Goal: Information Seeking & Learning: Learn about a topic

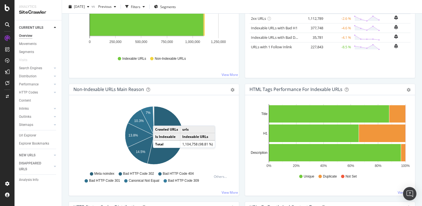
scroll to position [120, 0]
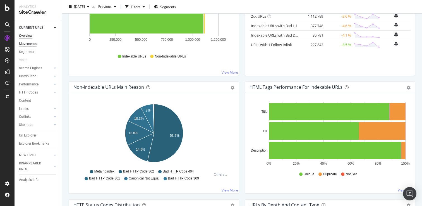
click at [32, 45] on div "Movements" at bounding box center [28, 44] width 18 height 6
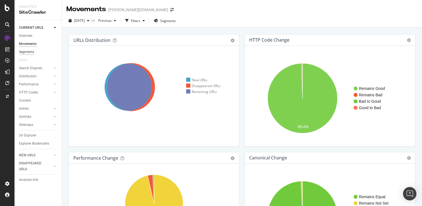
click at [28, 52] on div "Segments" at bounding box center [26, 52] width 15 height 6
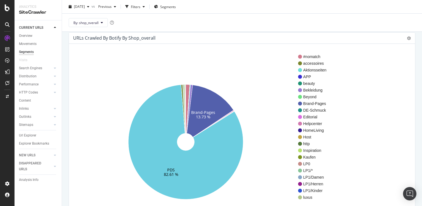
scroll to position [31, 0]
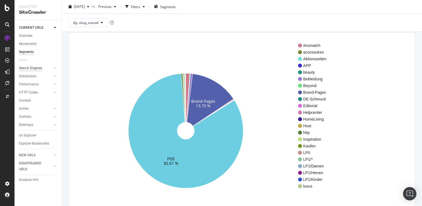
click at [36, 67] on div "Search Engines" at bounding box center [30, 68] width 23 height 6
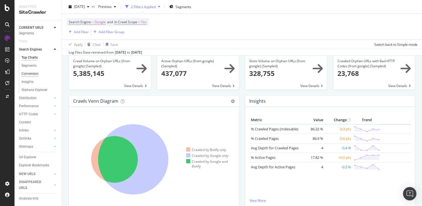
scroll to position [21, 0]
click at [34, 84] on div "Orphans Explorer" at bounding box center [34, 87] width 26 height 6
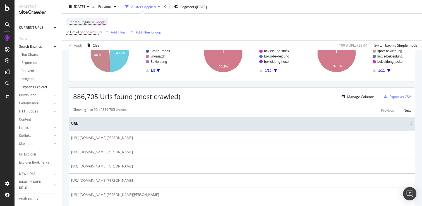
scroll to position [63, 0]
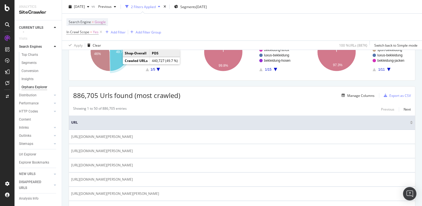
click at [117, 63] on icon "A chart." at bounding box center [119, 52] width 19 height 38
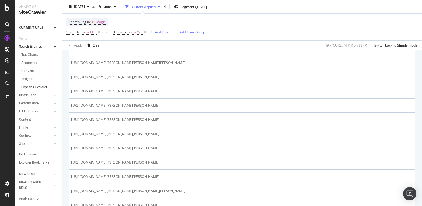
scroll to position [284, 0]
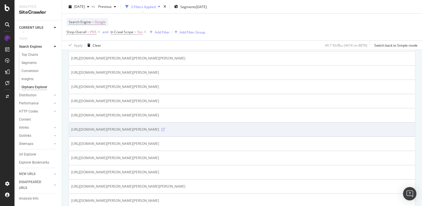
click at [164, 131] on icon at bounding box center [162, 129] width 3 height 3
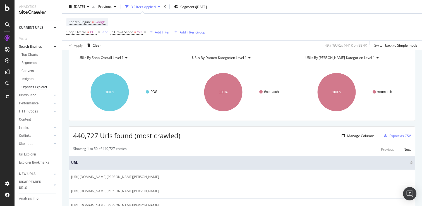
scroll to position [22, 0]
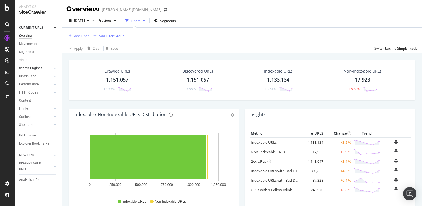
click at [34, 68] on div "Search Engines" at bounding box center [30, 68] width 23 height 6
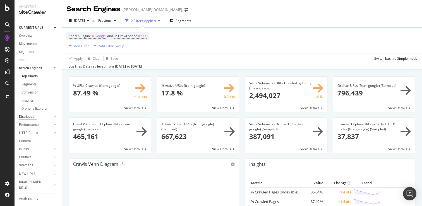
click at [32, 114] on div "Distribution" at bounding box center [28, 117] width 18 height 6
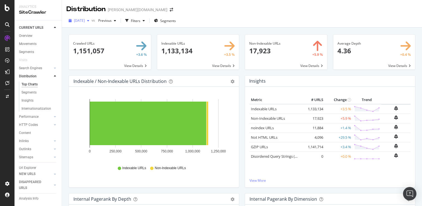
click at [85, 20] on span "2025 Sep. 29th" at bounding box center [79, 20] width 11 height 5
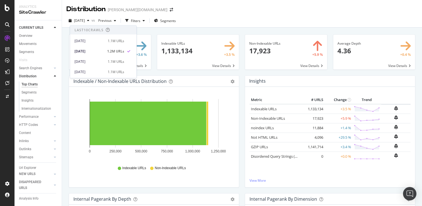
click at [90, 45] on div "Last 10 Crawls 2025 Oct. 6th 1.1M URLs 2025 Sep. 29th 1.2M URLs 2025 Sep. 22nd …" at bounding box center [103, 82] width 66 height 112
click at [90, 45] on div "2025 Sep. 29th 1.2M URLs" at bounding box center [103, 50] width 66 height 10
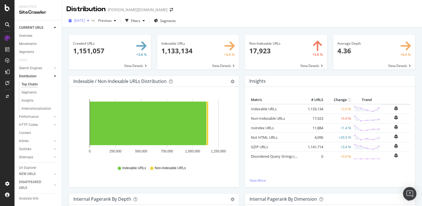
click at [85, 22] on span "2025 Sep. 29th" at bounding box center [79, 20] width 11 height 5
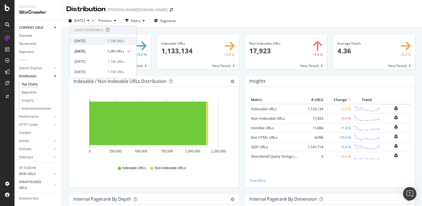
click at [88, 42] on div "[DATE]" at bounding box center [89, 40] width 30 height 5
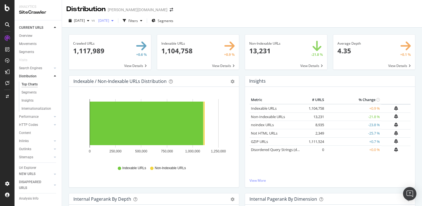
click at [116, 18] on div "2025 Sep. 22nd" at bounding box center [106, 20] width 20 height 8
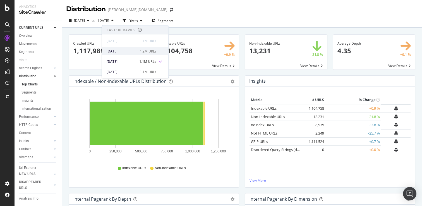
click at [129, 48] on div "2025 Sep. 29th 1.2M URLs" at bounding box center [135, 51] width 66 height 8
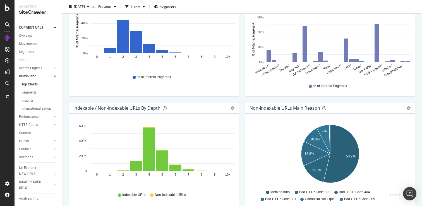
scroll to position [213, 0]
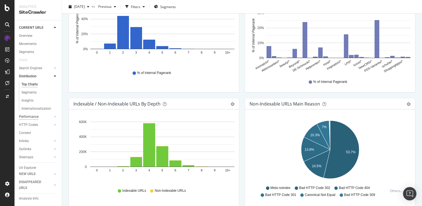
click at [30, 117] on div "Performance" at bounding box center [29, 117] width 20 height 6
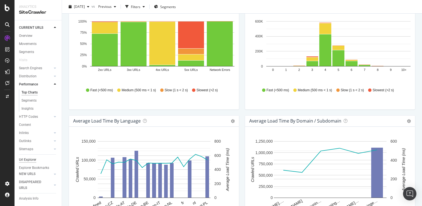
scroll to position [6, 0]
click at [27, 184] on div "DISAPPEARED URLS" at bounding box center [33, 185] width 28 height 12
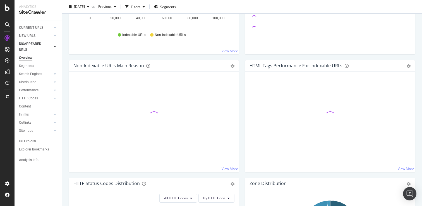
scroll to position [141, 0]
click at [32, 139] on div "Url Explorer" at bounding box center [27, 141] width 17 height 6
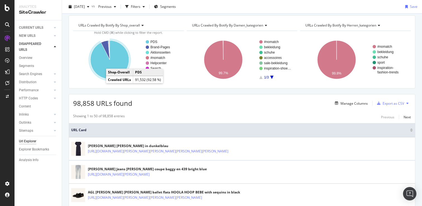
scroll to position [26, 0]
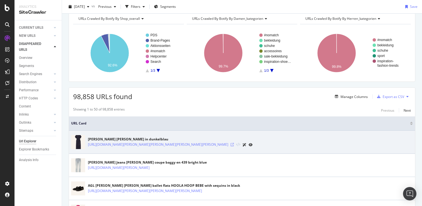
click at [230, 143] on icon at bounding box center [231, 144] width 3 height 3
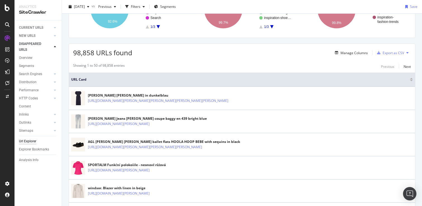
scroll to position [80, 0]
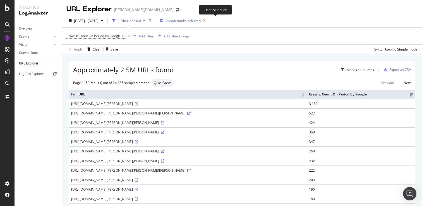
click at [207, 19] on icon "button" at bounding box center [203, 21] width 7 height 8
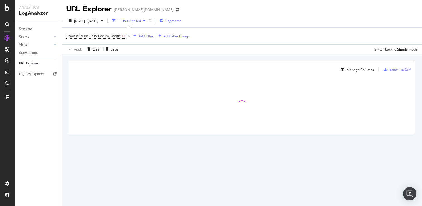
click at [181, 22] on span "Segments" at bounding box center [173, 20] width 16 height 5
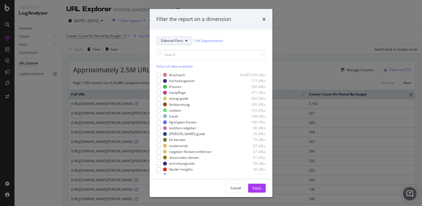
click at [183, 40] on button "Editorial-Parts" at bounding box center [174, 40] width 36 height 9
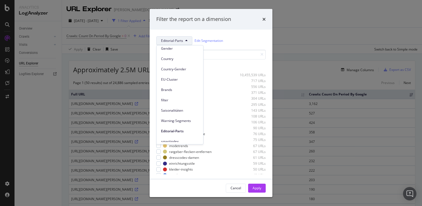
scroll to position [78, 0]
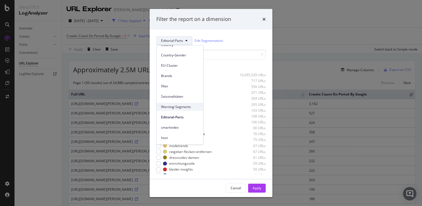
click at [175, 108] on span "Warning-Segments" at bounding box center [180, 106] width 38 height 5
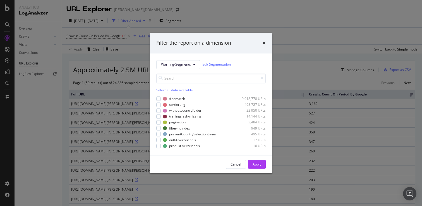
click at [166, 91] on div "Select all data available" at bounding box center [210, 90] width 109 height 5
click at [251, 163] on button "Apply" at bounding box center [257, 164] width 18 height 9
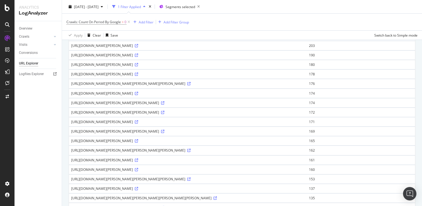
scroll to position [148, 0]
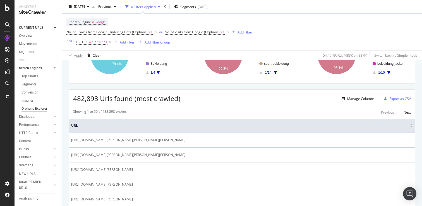
scroll to position [74, 0]
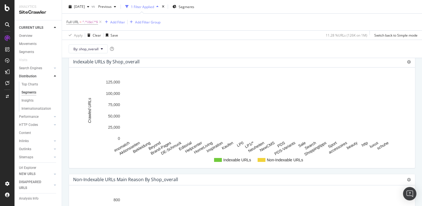
scroll to position [141, 0]
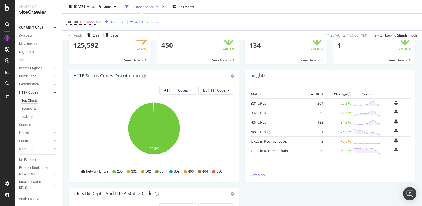
scroll to position [40, 0]
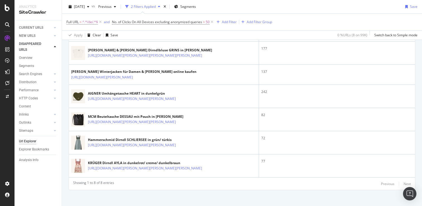
scroll to position [196, 0]
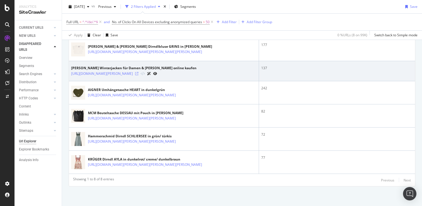
click at [138, 72] on icon at bounding box center [136, 73] width 3 height 3
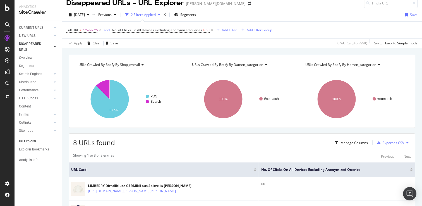
scroll to position [3, 0]
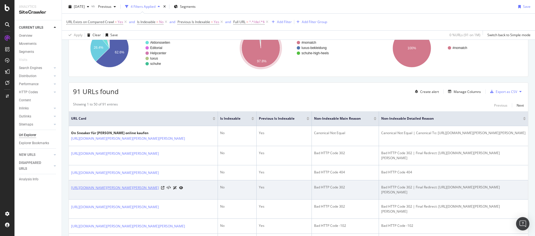
scroll to position [57, 0]
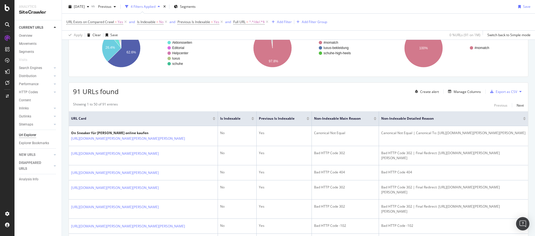
click at [308, 96] on div "91 URLs found Create alert Manage Columns Export as CSV" at bounding box center [298, 90] width 459 height 14
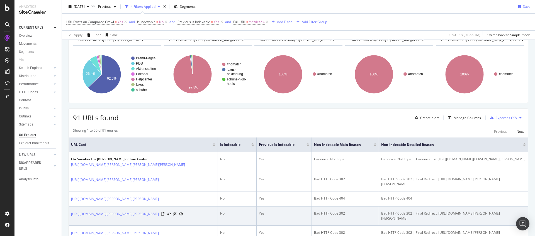
scroll to position [96, 0]
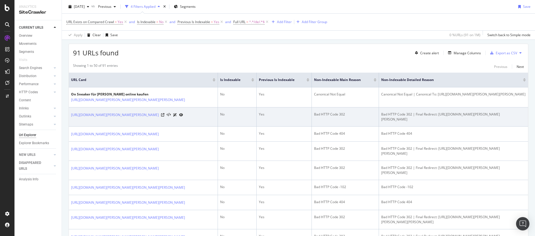
click at [179, 118] on div at bounding box center [172, 115] width 22 height 6
click at [164, 117] on icon at bounding box center [162, 114] width 3 height 3
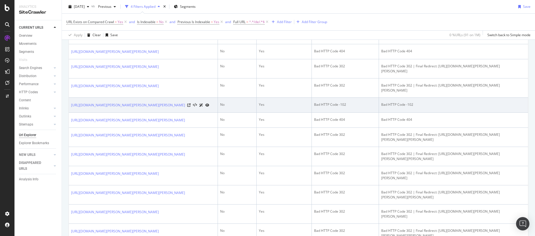
scroll to position [178, 0]
click at [191, 107] on icon at bounding box center [188, 104] width 3 height 3
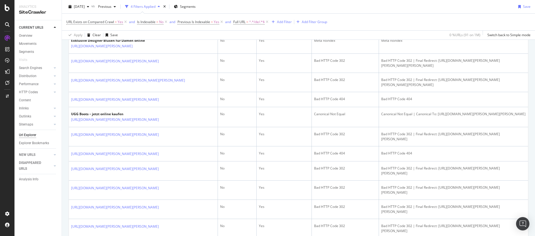
scroll to position [621, 0]
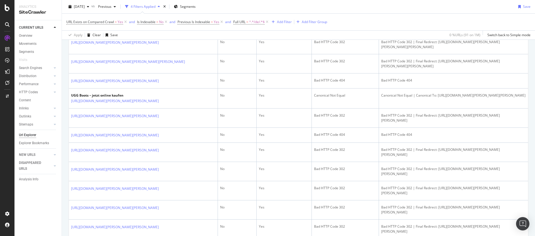
click at [138, 29] on icon at bounding box center [136, 27] width 3 height 3
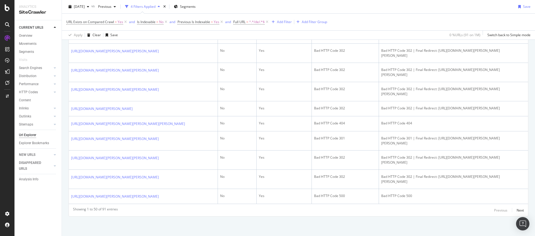
scroll to position [1000, 0]
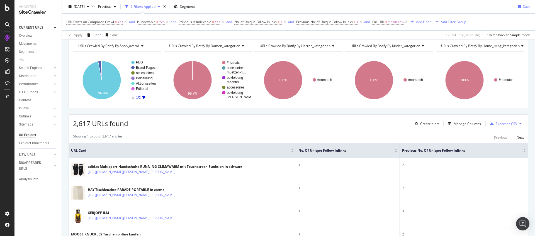
scroll to position [23, 0]
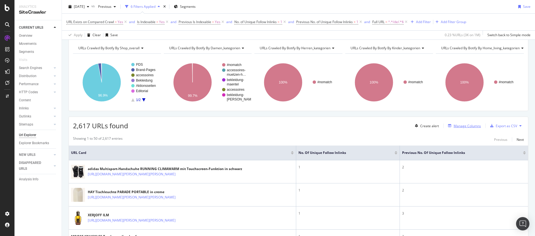
click at [449, 124] on div "Manage Columns" at bounding box center [463, 126] width 35 height 6
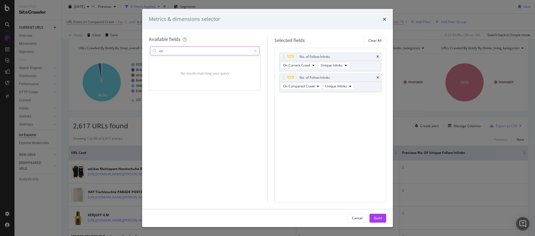
type input "u"
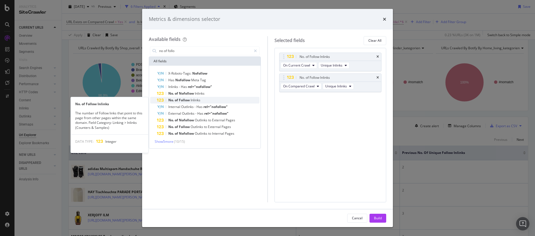
type input "no of follo"
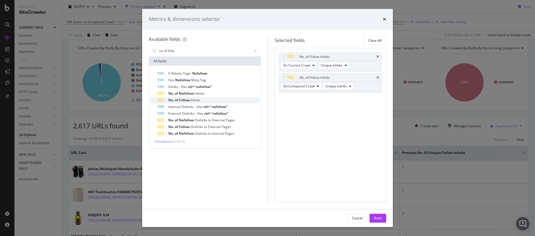
click at [185, 103] on div "No. of Follow Inlinks" at bounding box center [208, 100] width 103 height 7
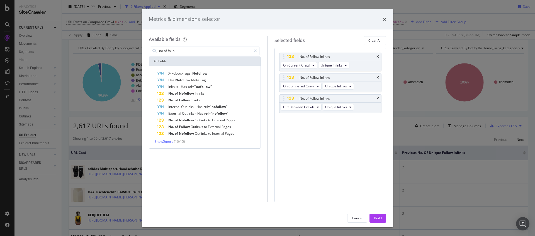
drag, startPoint x: 374, startPoint y: 215, endPoint x: 239, endPoint y: 224, distance: 135.5
click at [374, 215] on div "Build" at bounding box center [378, 218] width 8 height 8
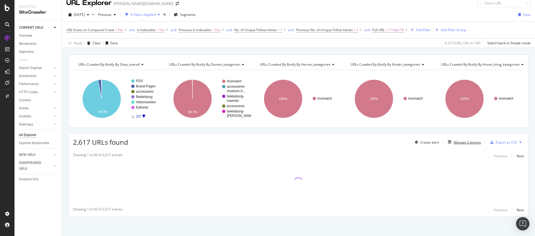
scroll to position [6, 0]
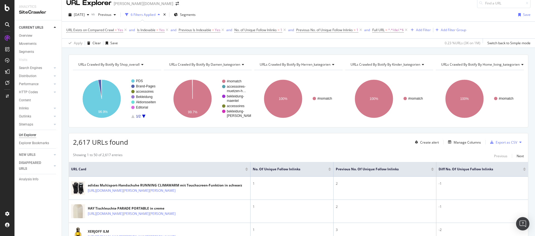
click at [523, 170] on div at bounding box center [524, 170] width 3 height 1
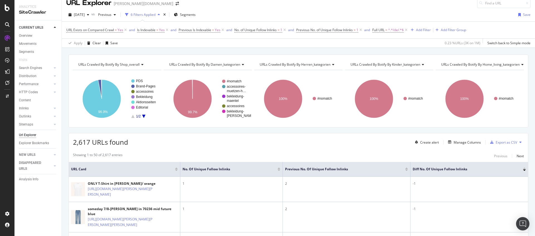
scroll to position [55, 0]
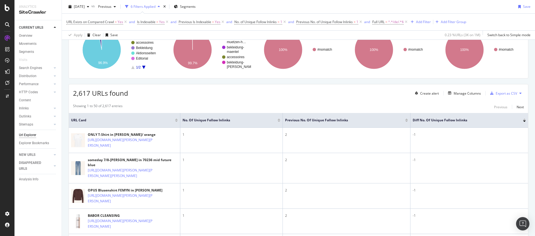
click at [523, 120] on div at bounding box center [524, 119] width 3 height 1
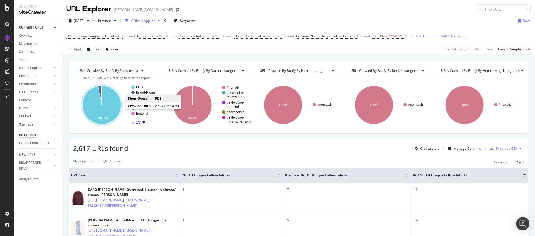
click at [115, 109] on icon "A chart." at bounding box center [102, 105] width 38 height 38
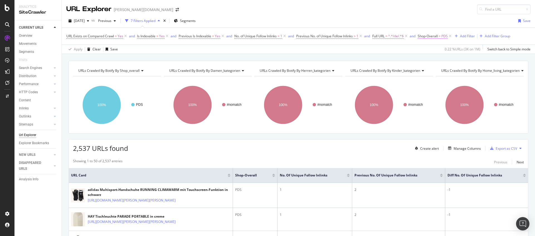
click at [428, 34] on span "Shop-Overall" at bounding box center [428, 36] width 20 height 5
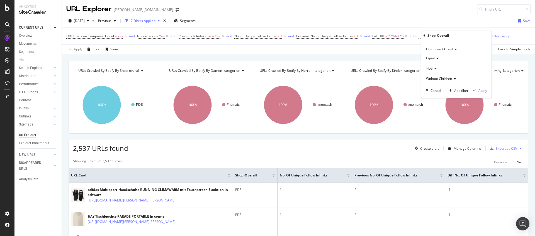
click at [434, 58] on span "Equal" at bounding box center [430, 58] width 9 height 5
click at [435, 75] on span "Not Equal" at bounding box center [436, 77] width 15 height 5
click at [480, 91] on div "Apply" at bounding box center [483, 90] width 9 height 5
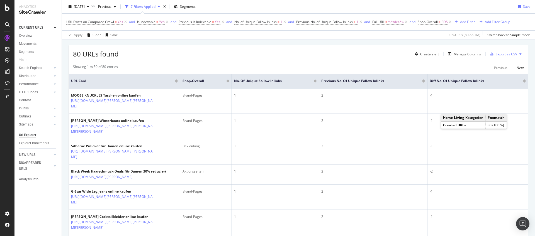
scroll to position [98, 0]
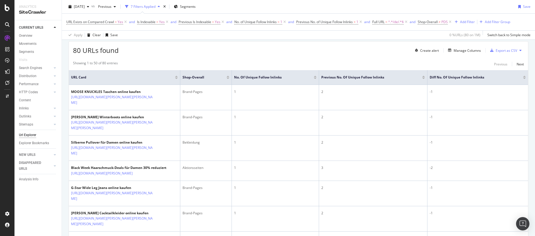
click at [523, 76] on div at bounding box center [524, 76] width 3 height 1
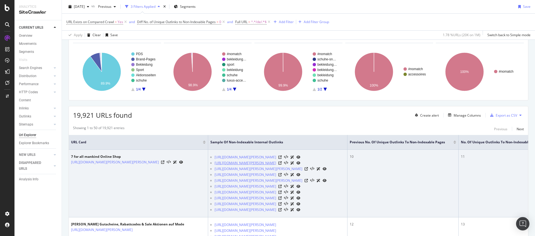
scroll to position [40, 0]
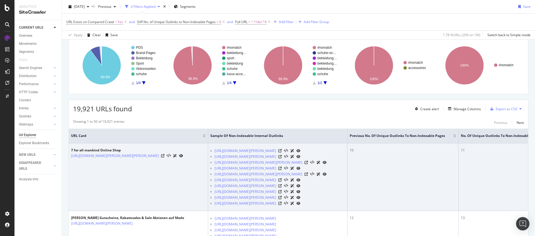
drag, startPoint x: 375, startPoint y: 178, endPoint x: 427, endPoint y: 177, distance: 51.9
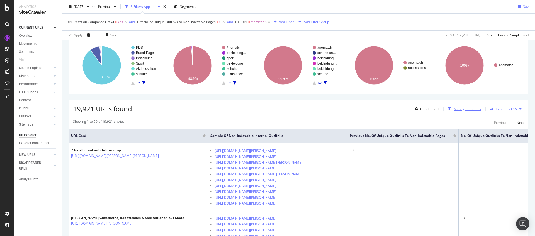
click at [462, 109] on div "Manage Columns" at bounding box center [467, 109] width 27 height 5
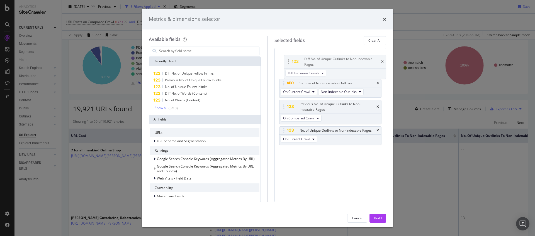
drag, startPoint x: 282, startPoint y: 129, endPoint x: 286, endPoint y: 60, distance: 68.4
click at [286, 60] on body "Analytics SiteCrawler CURRENT URLS Overview Movements Segments Visits Search En…" at bounding box center [267, 118] width 535 height 236
click at [377, 216] on div "Build" at bounding box center [378, 218] width 8 height 8
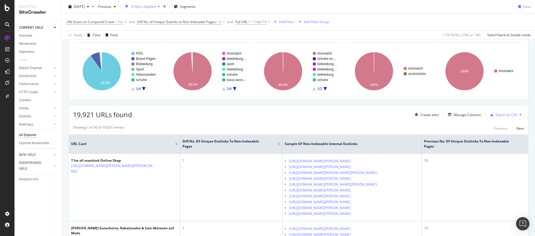
scroll to position [43, 0]
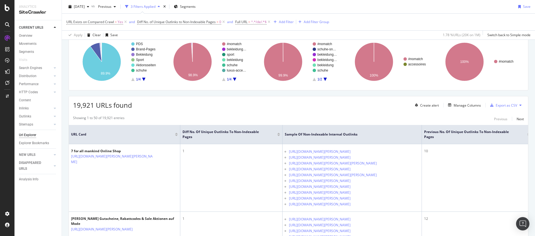
click at [279, 135] on div at bounding box center [278, 135] width 3 height 1
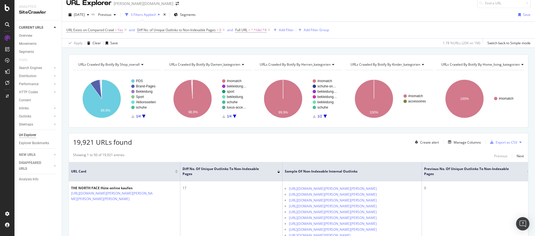
scroll to position [43, 0]
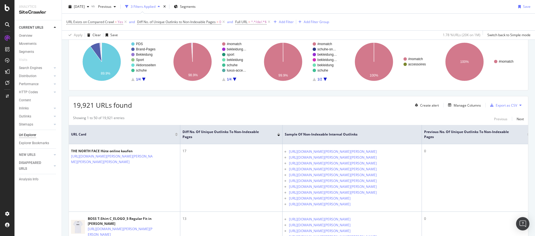
click at [279, 133] on div at bounding box center [278, 133] width 3 height 1
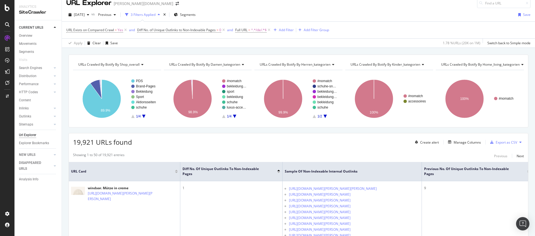
scroll to position [43, 0]
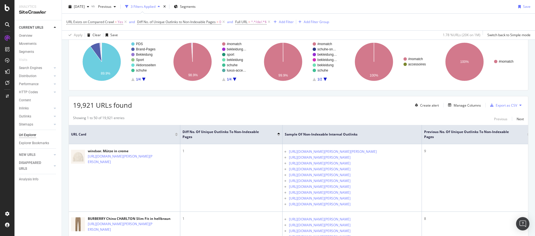
click at [279, 135] on div at bounding box center [278, 135] width 3 height 1
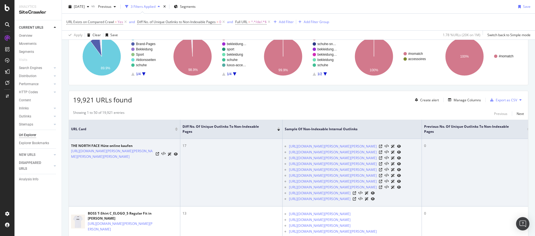
scroll to position [40, 0]
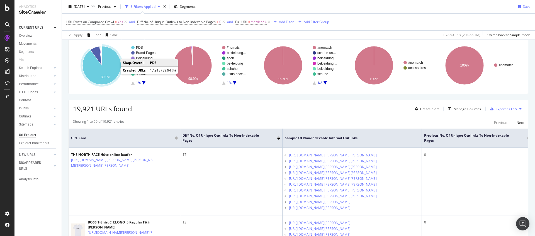
click at [112, 71] on icon "A chart." at bounding box center [102, 65] width 38 height 38
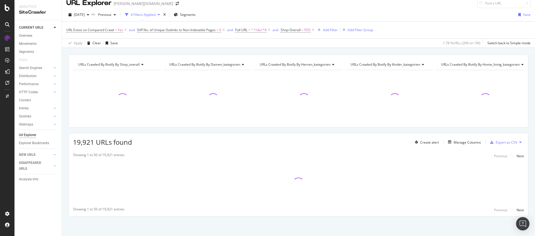
scroll to position [6, 0]
click at [304, 32] on span "=" at bounding box center [303, 30] width 2 height 5
click at [300, 51] on div "Equal" at bounding box center [317, 52] width 61 height 9
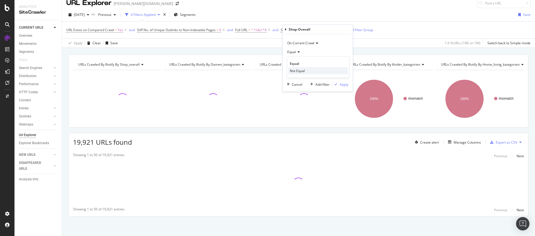
click at [297, 70] on span "Not Equal" at bounding box center [297, 71] width 15 height 5
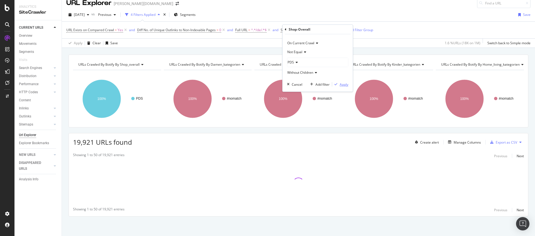
click at [346, 84] on div "Apply" at bounding box center [344, 84] width 9 height 5
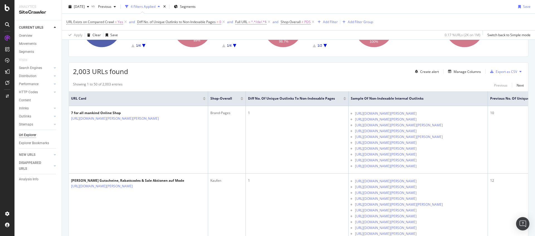
scroll to position [84, 0]
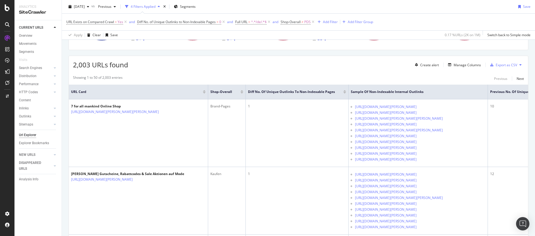
click at [343, 93] on div at bounding box center [344, 92] width 3 height 1
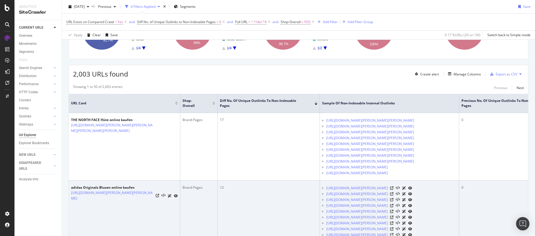
scroll to position [76, 0]
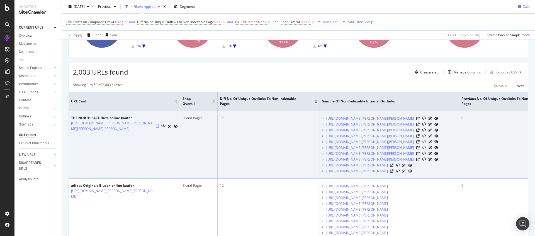
click at [156, 125] on icon at bounding box center [157, 126] width 3 height 3
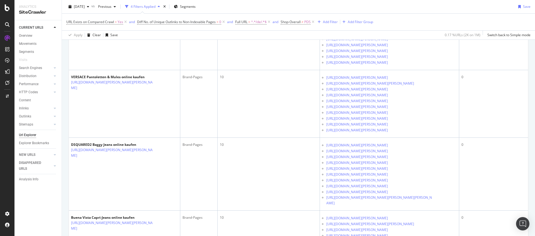
scroll to position [1422, 0]
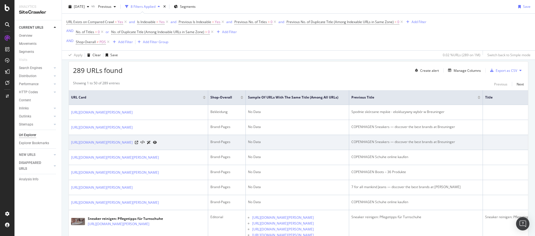
scroll to position [103, 0]
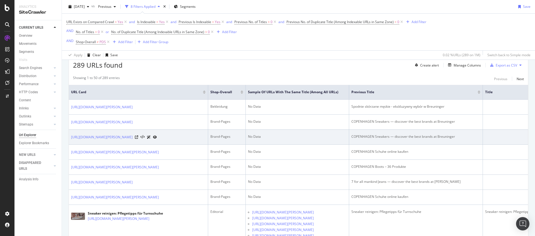
drag, startPoint x: 238, startPoint y: 144, endPoint x: 301, endPoint y: 147, distance: 63.1
drag, startPoint x: 301, startPoint y: 147, endPoint x: 388, endPoint y: 144, distance: 86.2
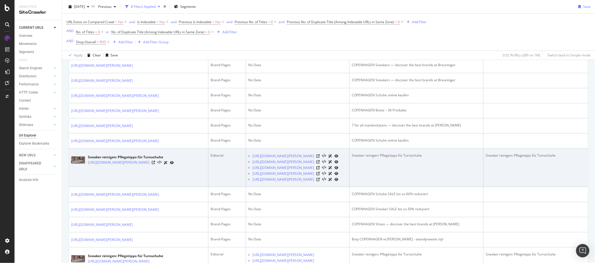
scroll to position [161, 0]
click at [319, 175] on icon at bounding box center [317, 172] width 3 height 3
click at [155, 164] on icon at bounding box center [153, 161] width 3 height 3
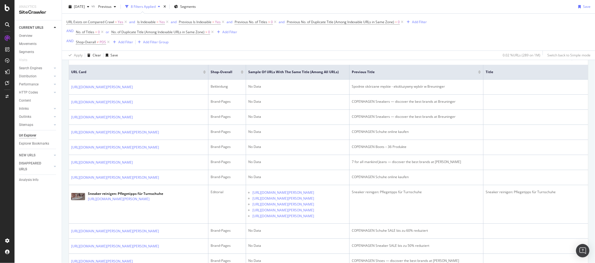
scroll to position [0, 0]
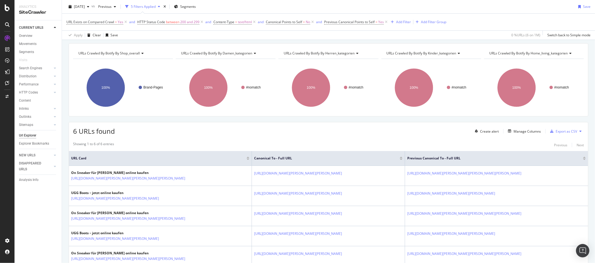
scroll to position [70, 0]
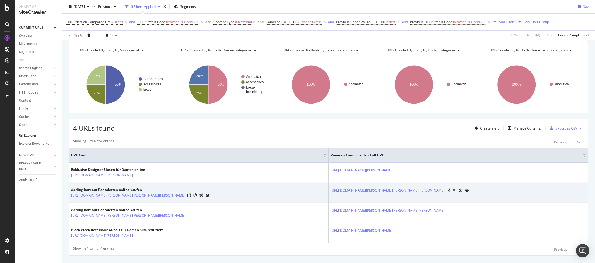
scroll to position [26, 0]
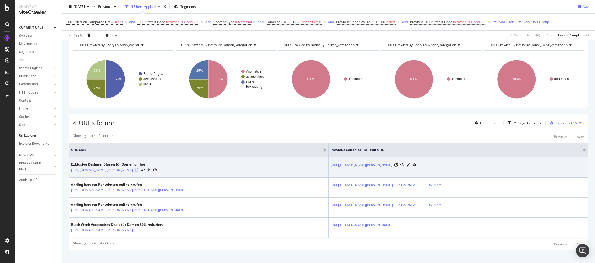
click at [138, 169] on icon at bounding box center [136, 169] width 3 height 3
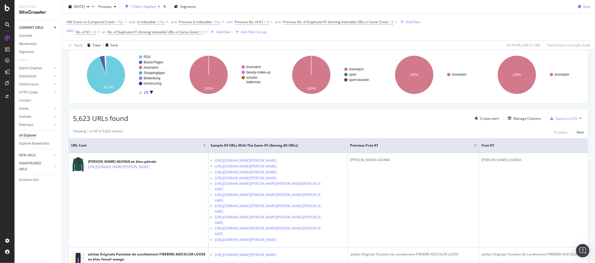
scroll to position [49, 0]
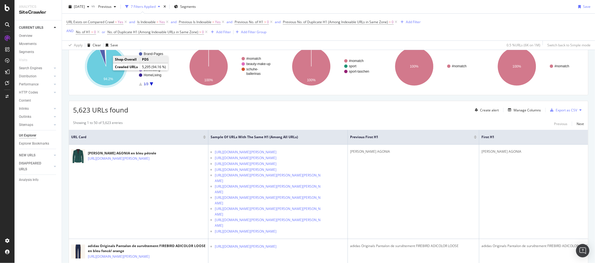
click at [108, 71] on icon "A chart." at bounding box center [106, 66] width 38 height 38
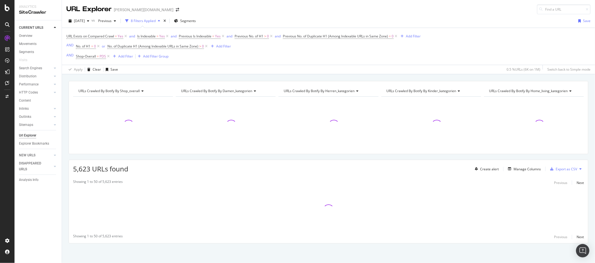
scroll to position [1, 0]
click at [98, 56] on span "Shop-Overall = PDS" at bounding box center [91, 56] width 30 height 5
click at [90, 78] on icon at bounding box center [91, 77] width 4 height 3
click at [92, 95] on span "Not Equal" at bounding box center [90, 97] width 15 height 5
click at [136, 110] on div "Apply" at bounding box center [137, 110] width 9 height 5
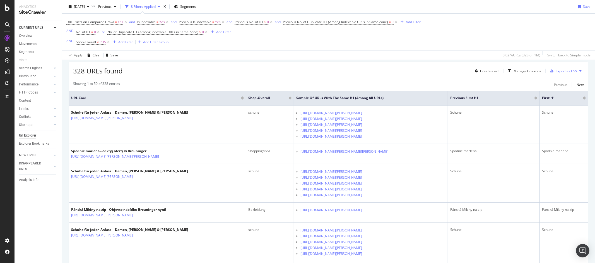
scroll to position [124, 0]
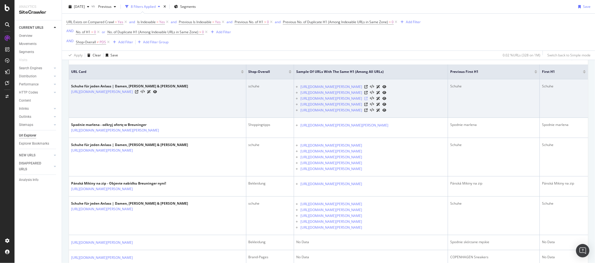
click at [367, 100] on icon at bounding box center [365, 98] width 3 height 3
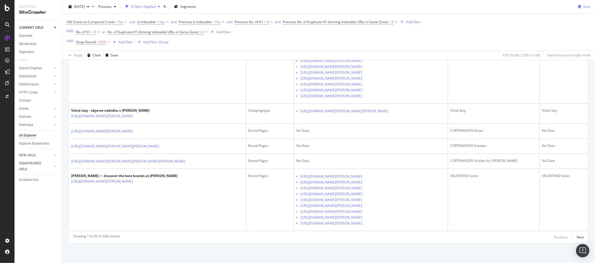
scroll to position [1768, 0]
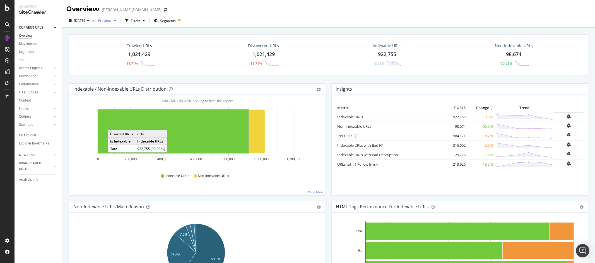
click at [112, 21] on span "Previous" at bounding box center [104, 20] width 16 height 5
click at [81, 47] on div "Crawled URLs 1,021,429 -11.71%" at bounding box center [139, 54] width 124 height 29
click at [112, 22] on span "Previous" at bounding box center [104, 20] width 16 height 5
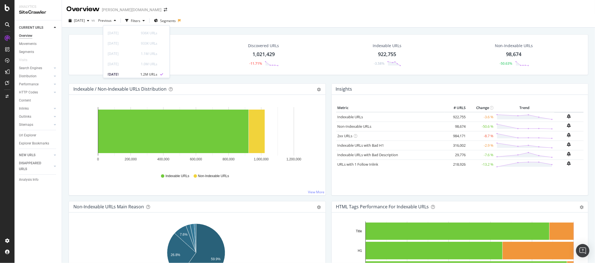
scroll to position [160, 0]
click at [214, 45] on div "Discovered URLs 1,021,429 -11.71%" at bounding box center [263, 54] width 125 height 29
click at [520, 73] on div "Crawled URLs 1,021,429 -11.71% Discovered URLs 1,021,429 -11.71% Indexable URLs…" at bounding box center [328, 54] width 519 height 41
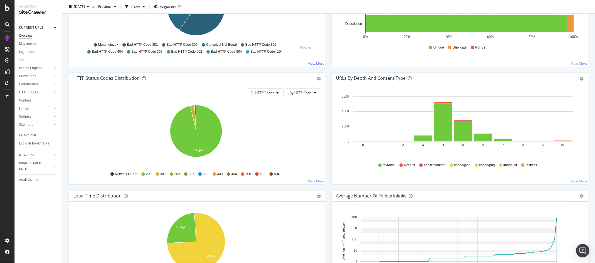
scroll to position [276, 0]
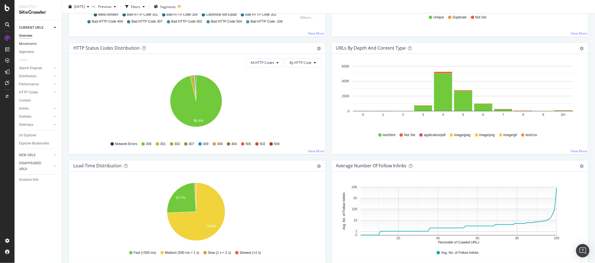
click at [39, 46] on link "Movements" at bounding box center [38, 44] width 39 height 6
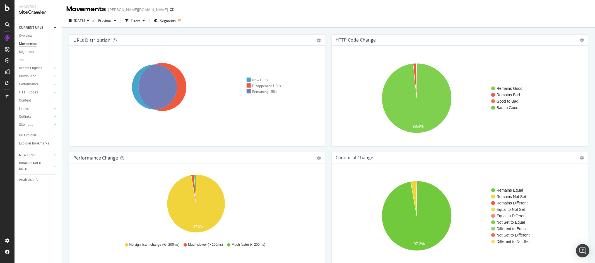
drag, startPoint x: 27, startPoint y: 35, endPoint x: 63, endPoint y: 40, distance: 36.3
click at [27, 35] on div "Overview" at bounding box center [25, 36] width 13 height 6
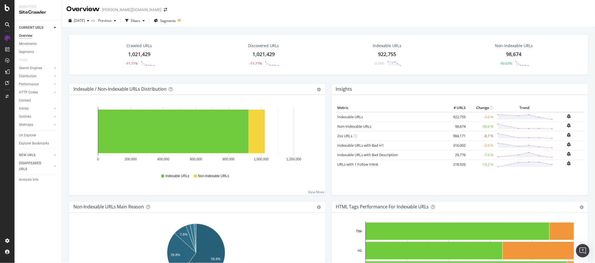
click at [503, 61] on div "-50.63%" at bounding box center [513, 64] width 30 height 6
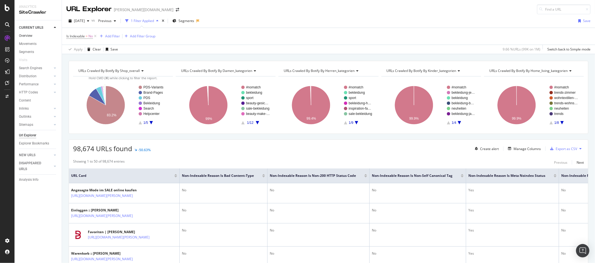
click at [35, 35] on link "Overview" at bounding box center [38, 36] width 39 height 6
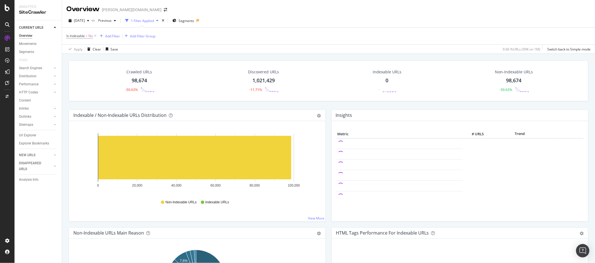
drag, startPoint x: 96, startPoint y: 36, endPoint x: 109, endPoint y: 1, distance: 37.2
click at [96, 35] on icon at bounding box center [95, 36] width 5 height 6
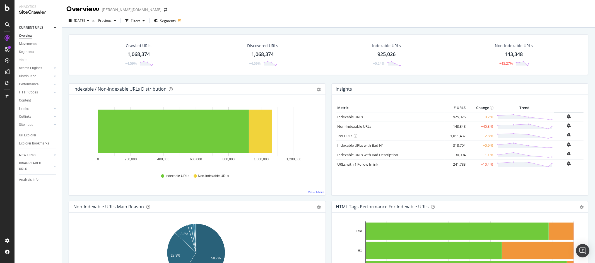
click at [529, 90] on div "Insights" at bounding box center [459, 89] width 256 height 11
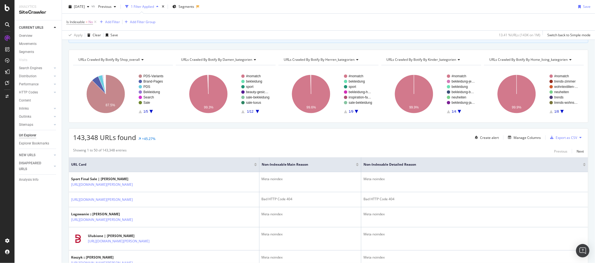
scroll to position [79, 0]
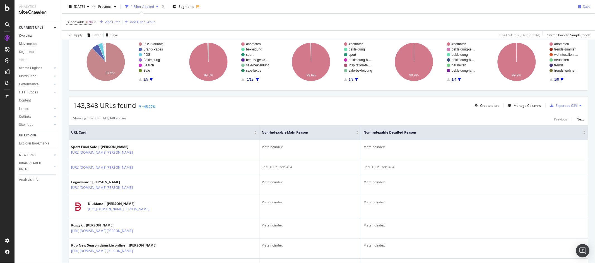
click at [36, 34] on link "Overview" at bounding box center [38, 36] width 39 height 6
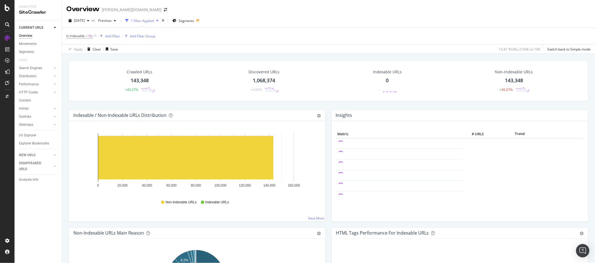
drag, startPoint x: 96, startPoint y: 36, endPoint x: 100, endPoint y: 0, distance: 36.2
click at [96, 36] on icon at bounding box center [95, 36] width 5 height 6
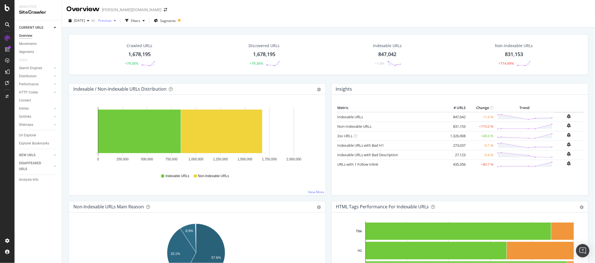
click at [112, 20] on span "Previous" at bounding box center [104, 20] width 16 height 5
click at [412, 87] on div "Insights" at bounding box center [459, 89] width 256 height 11
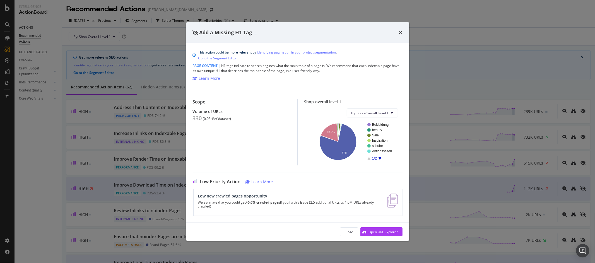
scroll to position [369, 0]
